Goal: Check status: Check status

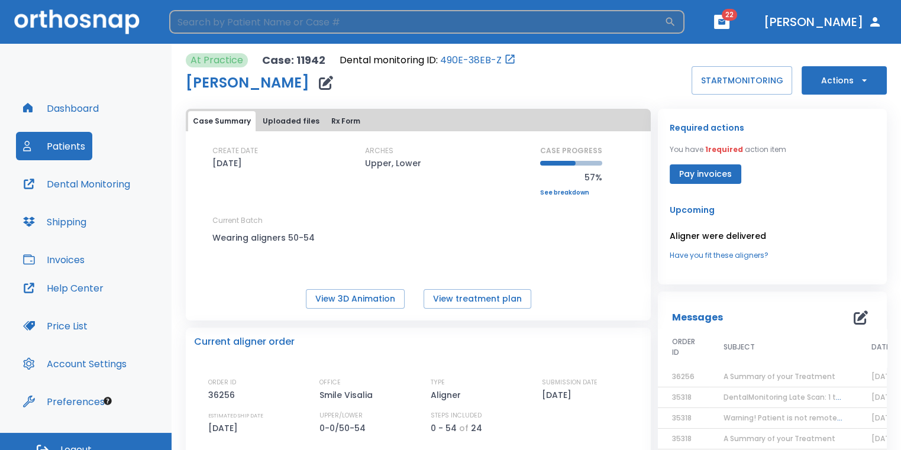
scroll to position [59, 0]
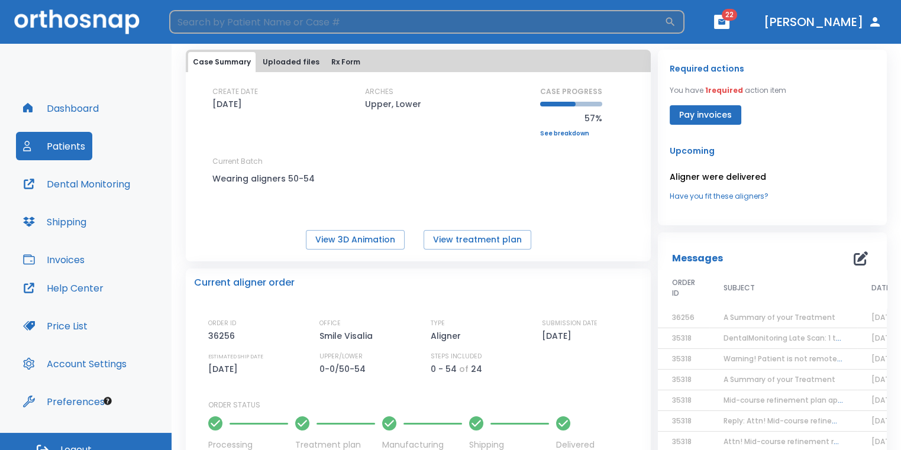
click at [353, 33] on input "search" at bounding box center [416, 22] width 495 height 24
click at [409, 25] on input "search" at bounding box center [416, 22] width 495 height 24
type input "[PERSON_NAME]"
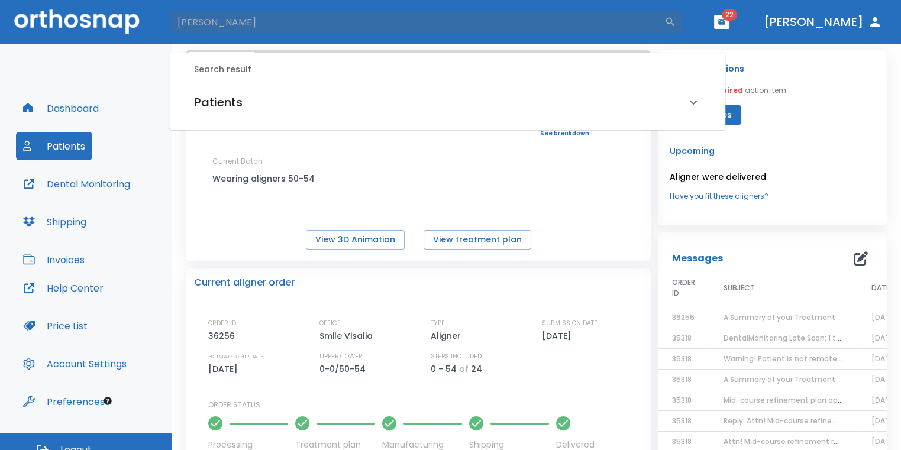
click at [330, 101] on div "Patients" at bounding box center [440, 102] width 492 height 19
click at [294, 145] on h6 "[PERSON_NAME] (Received by doctor)" at bounding box center [447, 143] width 502 height 17
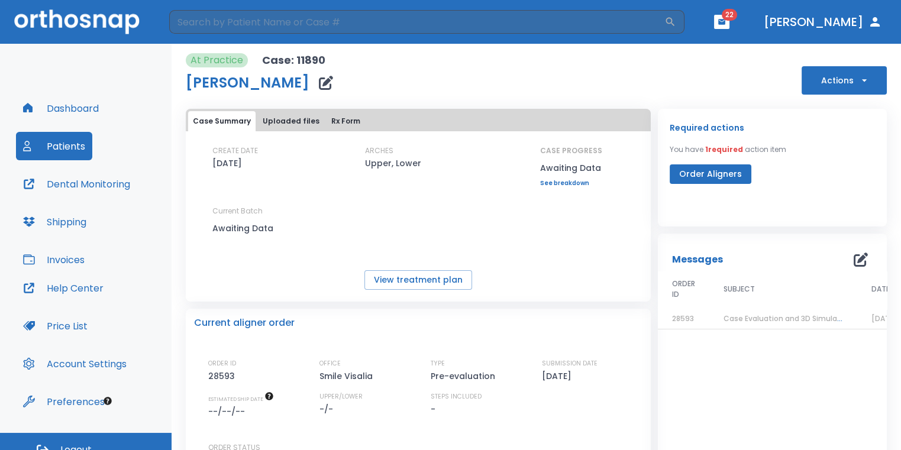
click at [756, 317] on span "Case Evaluation and 3D Simulation Ready" at bounding box center [800, 319] width 153 height 10
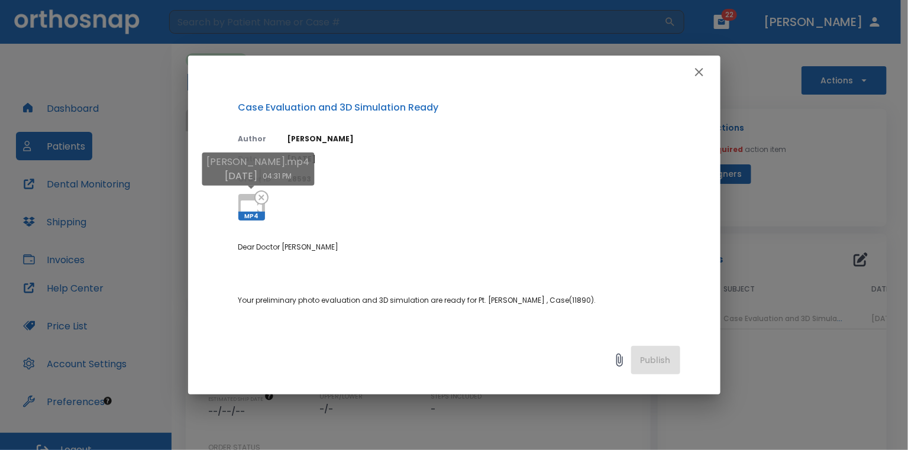
click at [244, 201] on icon at bounding box center [251, 208] width 21 height 14
click at [245, 201] on icon at bounding box center [251, 208] width 21 height 14
click at [246, 197] on icon at bounding box center [251, 207] width 28 height 28
click at [877, 170] on div "Case Evaluation and 3D Simulation Ready Author [PERSON_NAME] Date [DATE] Order …" at bounding box center [454, 225] width 908 height 450
click at [695, 68] on icon "button" at bounding box center [699, 72] width 14 height 14
